Goal: Use online tool/utility: Use online tool/utility

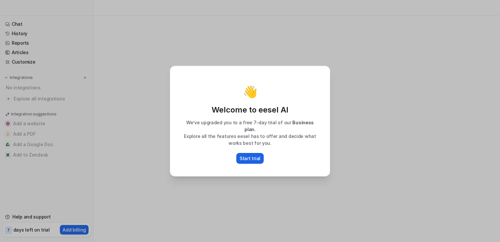
click at [256, 155] on p "Start trial" at bounding box center [250, 158] width 21 height 7
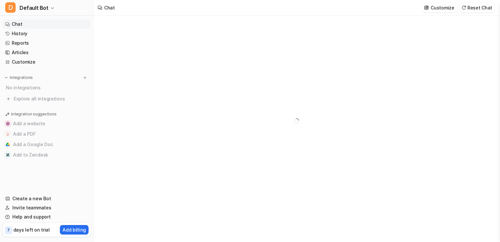
click at [23, 25] on link "Chat" at bounding box center [47, 24] width 88 height 9
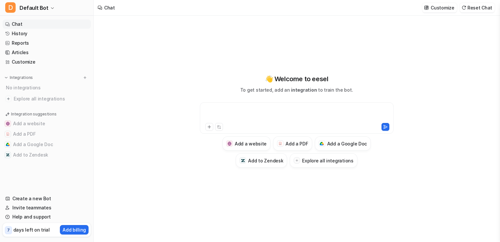
type textarea "**********"
click at [223, 109] on div at bounding box center [297, 113] width 191 height 15
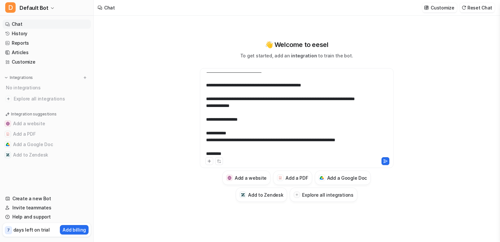
scroll to position [325, 0]
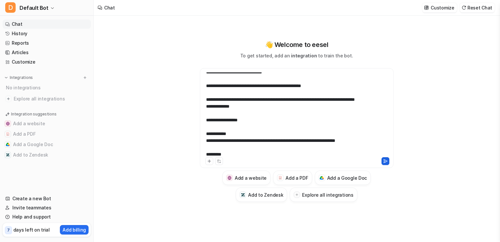
click at [386, 163] on icon at bounding box center [385, 161] width 5 height 5
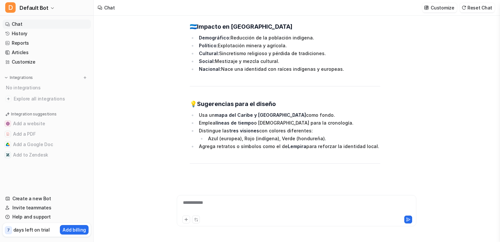
scroll to position [757, 0]
click at [351, 203] on icon at bounding box center [352, 205] width 5 height 5
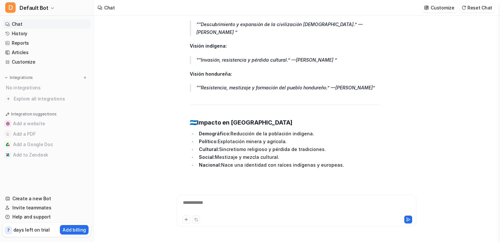
scroll to position [734, 0]
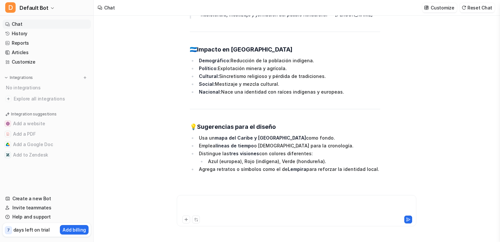
click at [200, 205] on div at bounding box center [296, 206] width 236 height 15
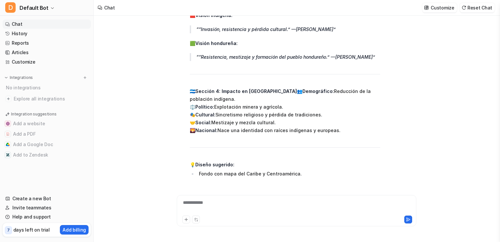
scroll to position [1317, 0]
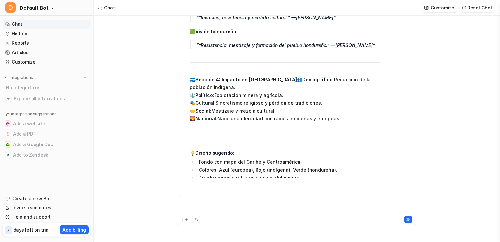
click at [255, 200] on div at bounding box center [296, 206] width 236 height 15
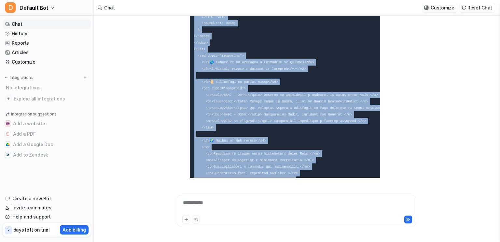
scroll to position [2273, 0]
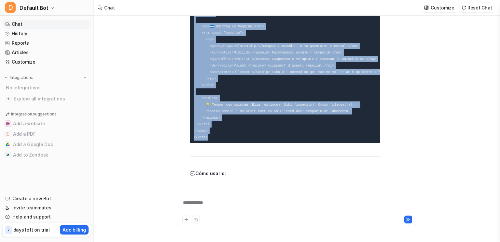
drag, startPoint x: 193, startPoint y: 124, endPoint x: 211, endPoint y: 58, distance: 68.0
copy code "<!LOREMIP dolo> <sita cons="ad"> <elit> <sedd eiusmod="TEM-0"> <inci utla="etdo…"
